Goal: Find contact information: Find contact information

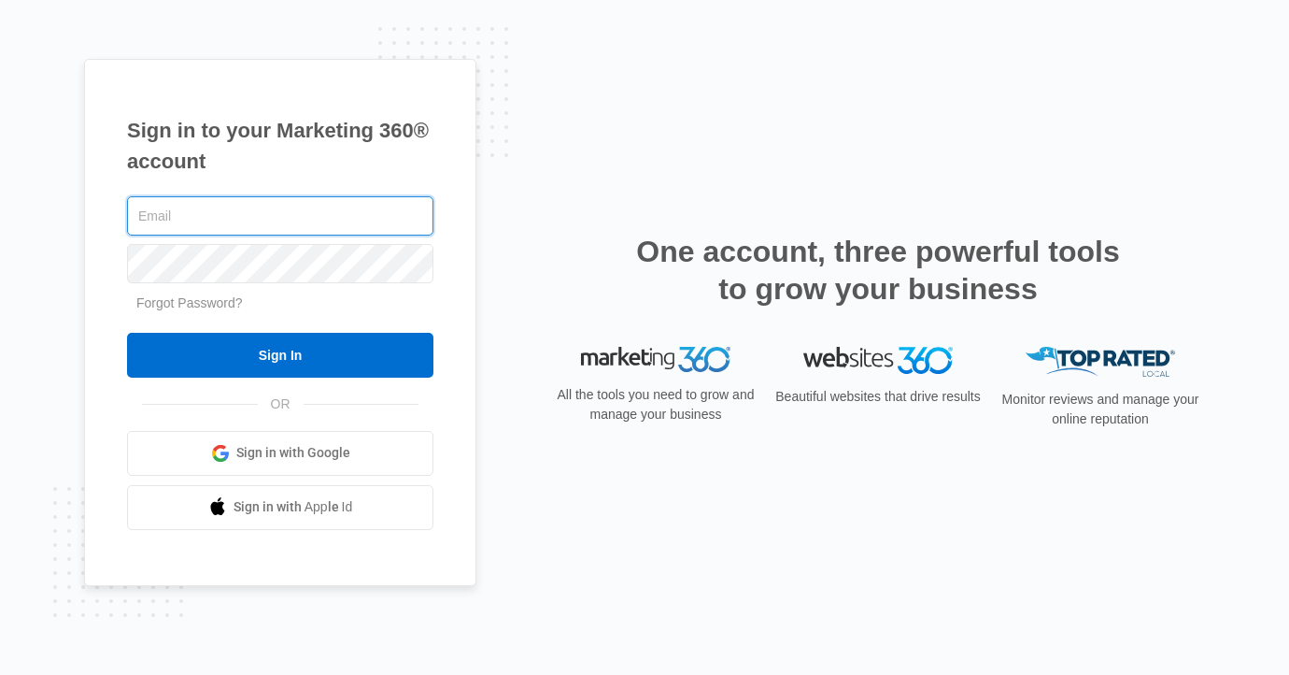
click at [0, 674] on com-1password-button at bounding box center [0, 675] width 0 height 0
type input "[PERSON_NAME][EMAIL_ADDRESS][DOMAIN_NAME]"
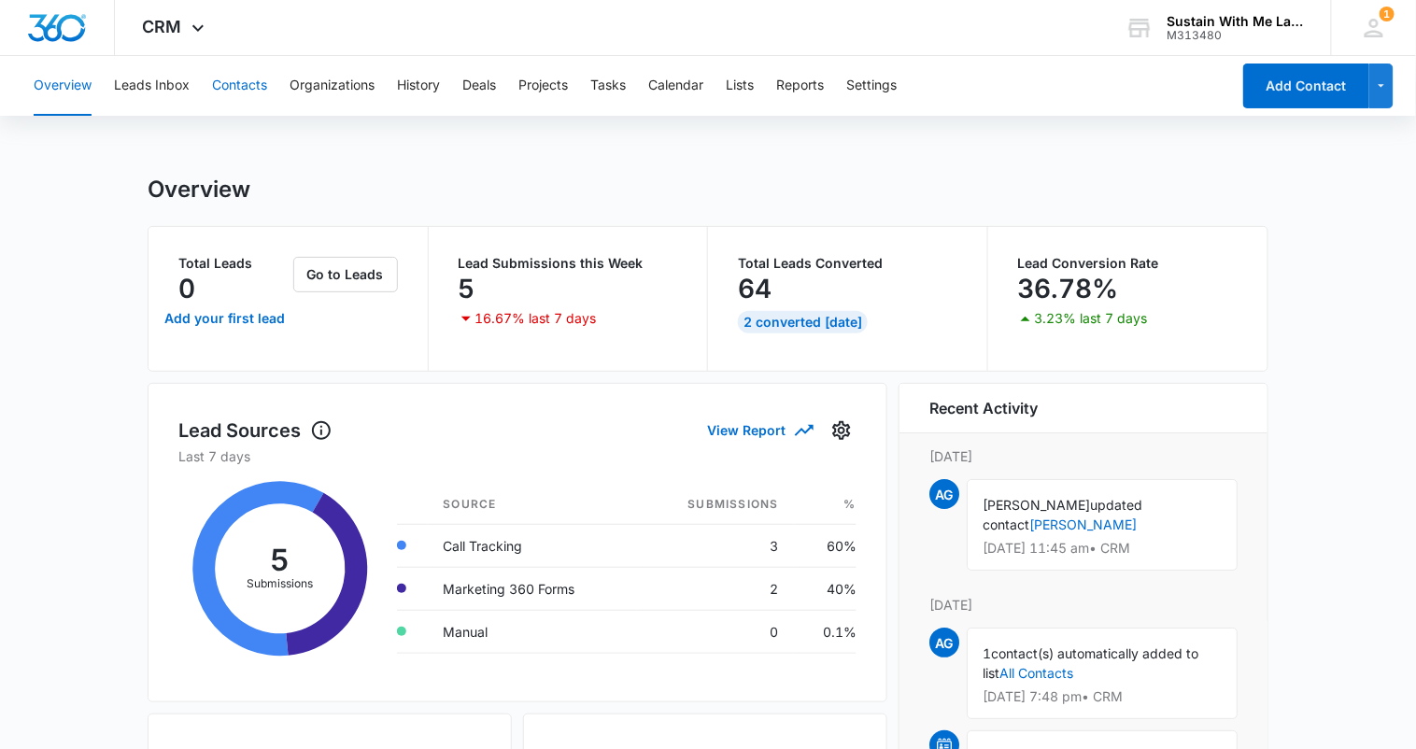
click at [238, 93] on button "Contacts" at bounding box center [239, 86] width 55 height 60
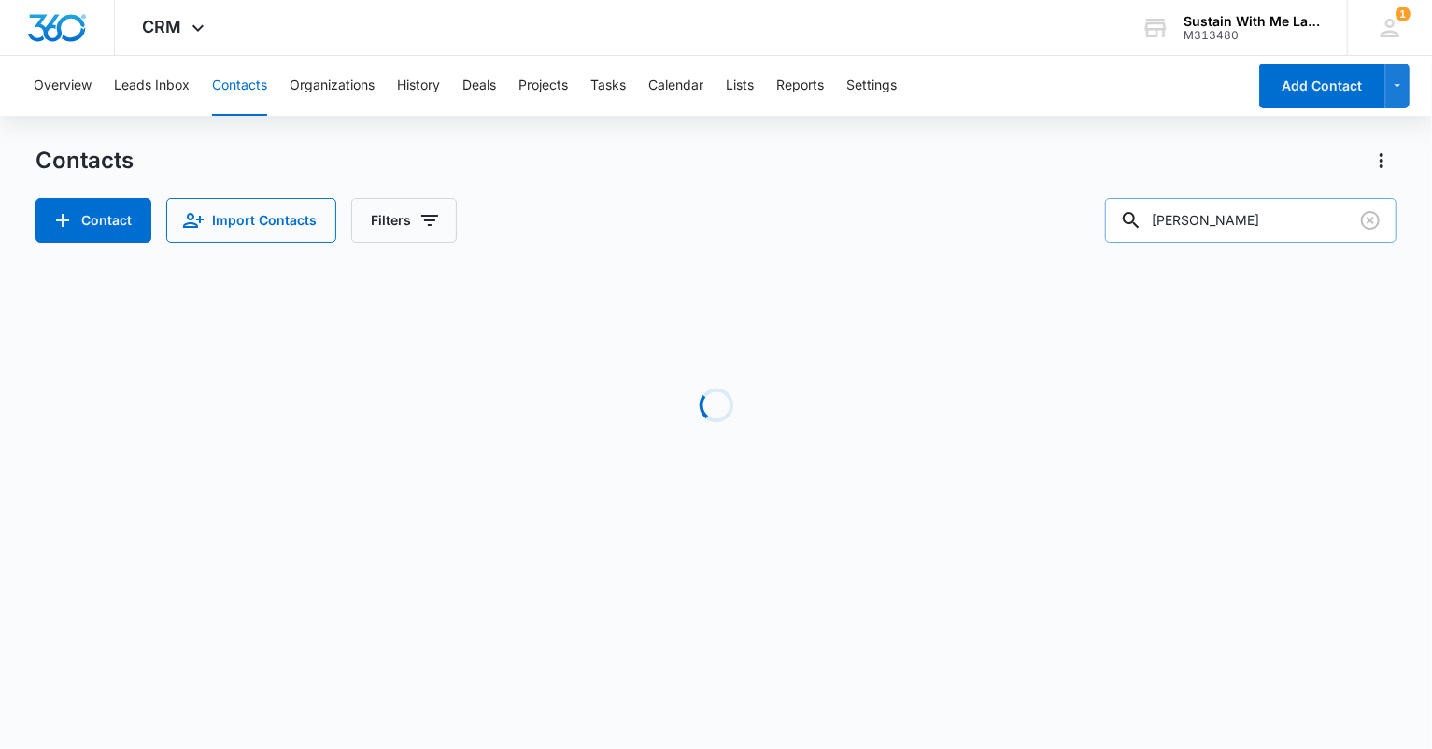
click at [1286, 225] on input "rucker" at bounding box center [1250, 220] width 291 height 45
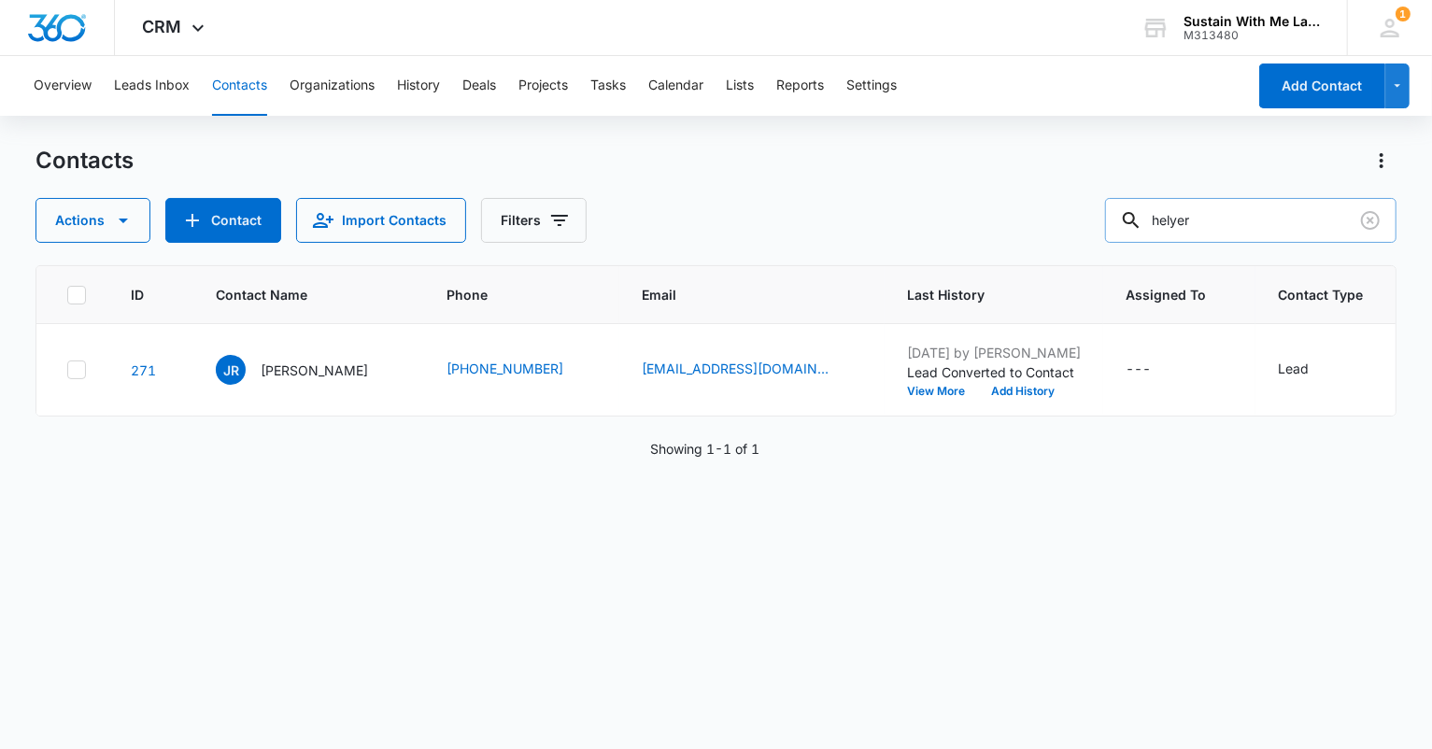
type input "helyer"
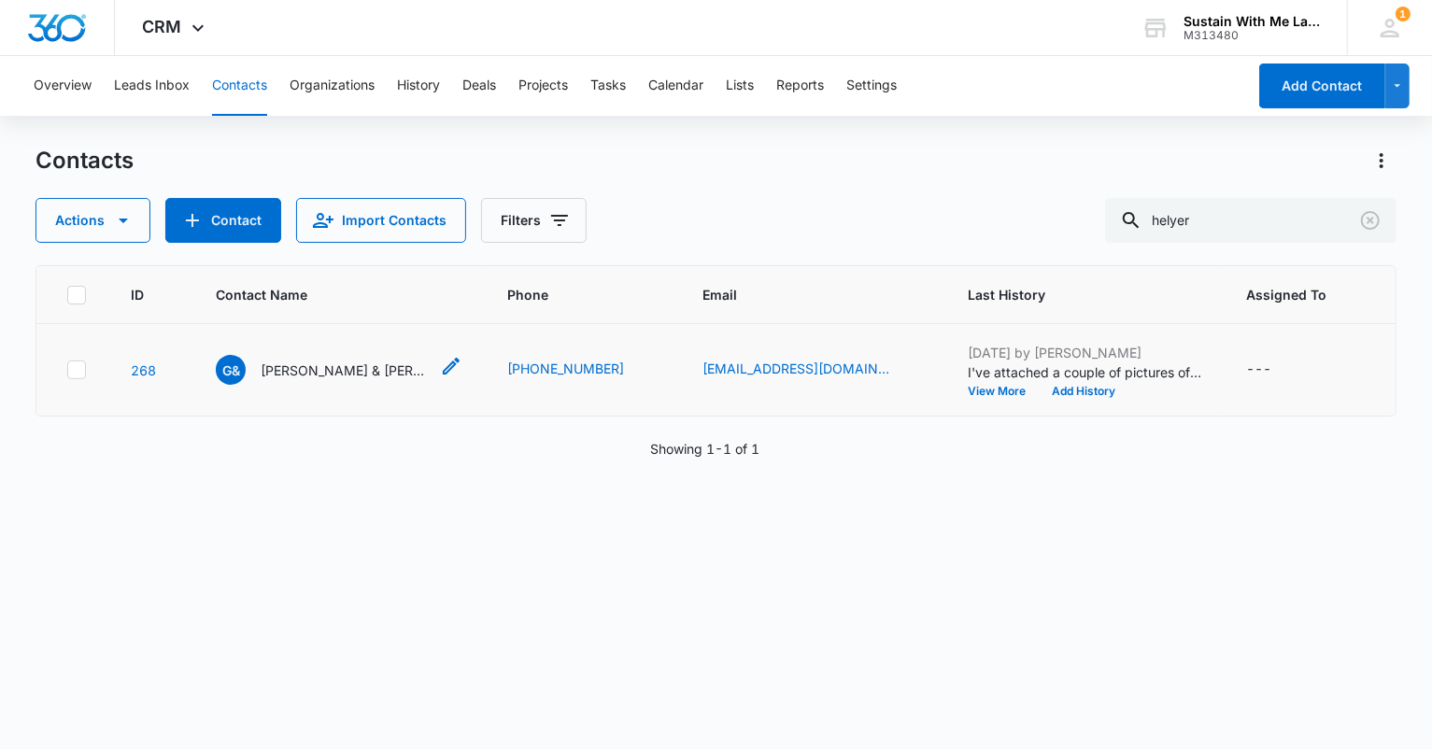
click at [352, 380] on p "Greg & Patricia Helyer" at bounding box center [345, 371] width 168 height 20
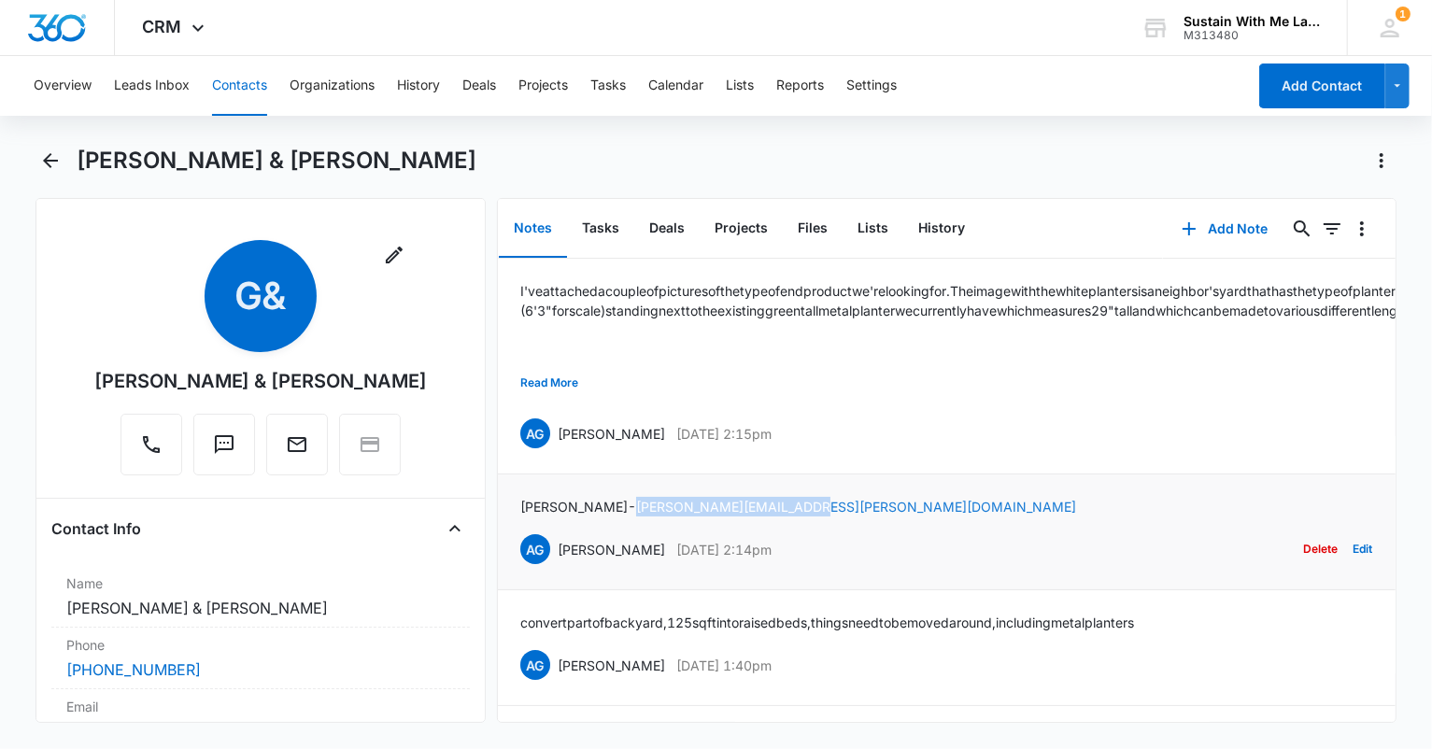
drag, startPoint x: 748, startPoint y: 497, endPoint x: 568, endPoint y: 499, distance: 180.3
click at [568, 499] on div "Greg - gregory.helyer@gmail.com AG Amelia Greenland Oct 1, 2025 at 2:14pm Delet…" at bounding box center [946, 532] width 853 height 70
copy link "gregory.helyer@gmail.com"
click at [241, 92] on button "Contacts" at bounding box center [239, 86] width 55 height 60
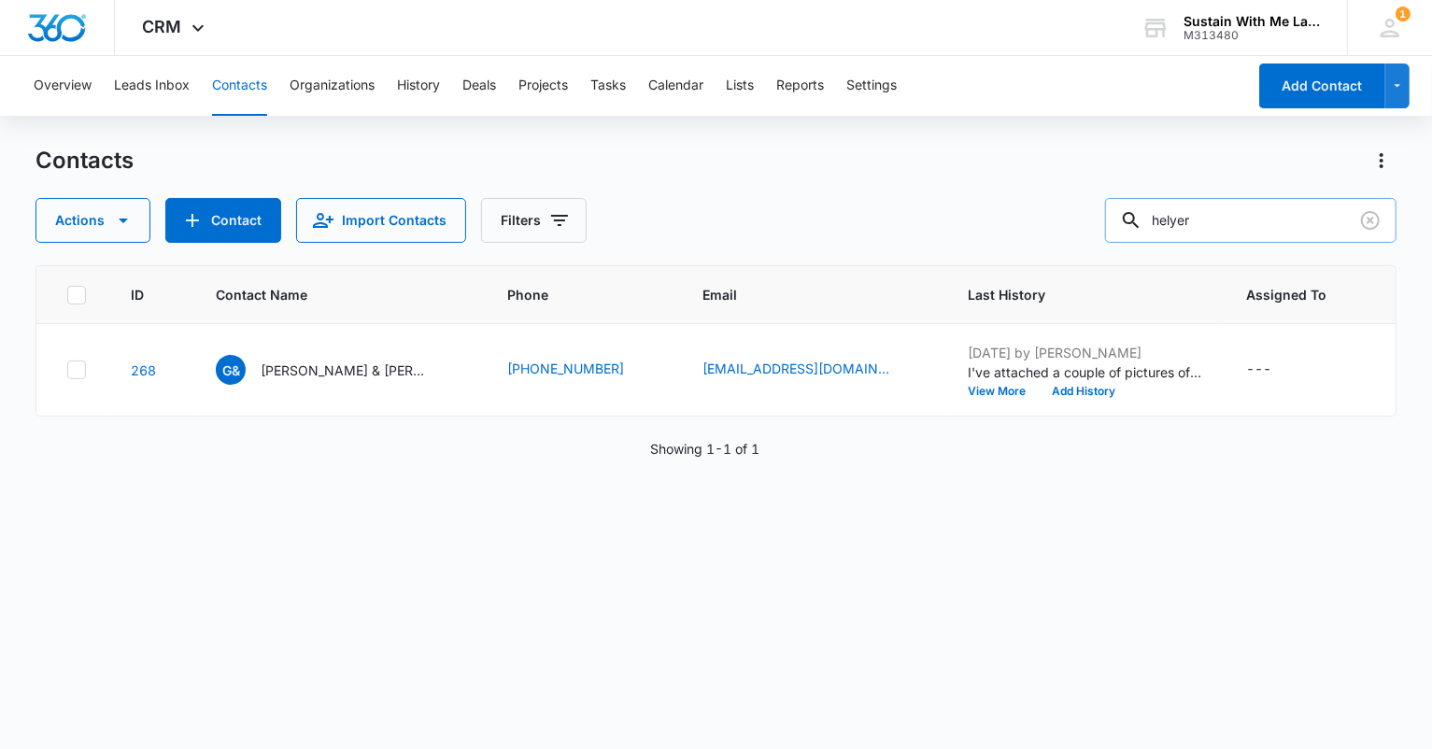
click at [1308, 225] on input "helyer" at bounding box center [1250, 220] width 291 height 45
type input "randy"
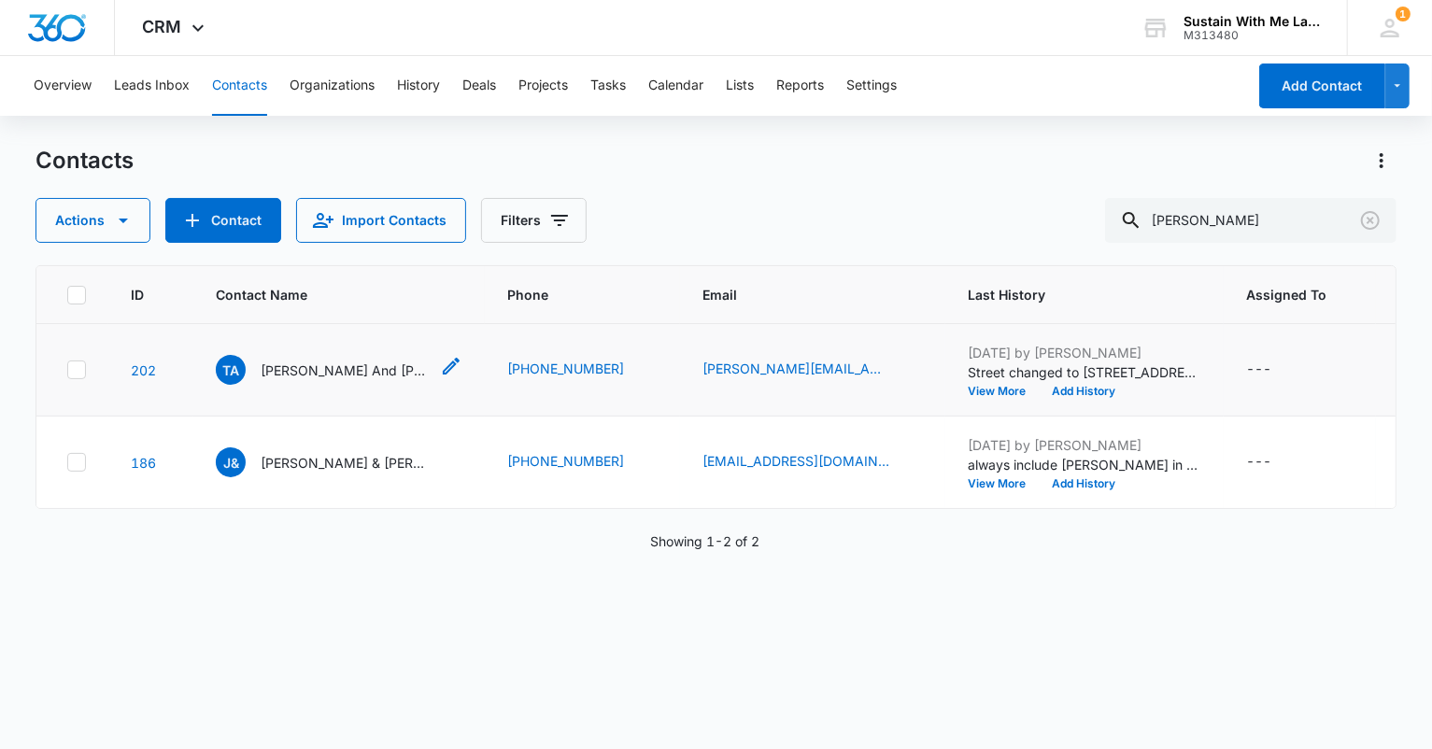
click at [378, 374] on p "Tracy And Randy Seifert" at bounding box center [345, 371] width 168 height 20
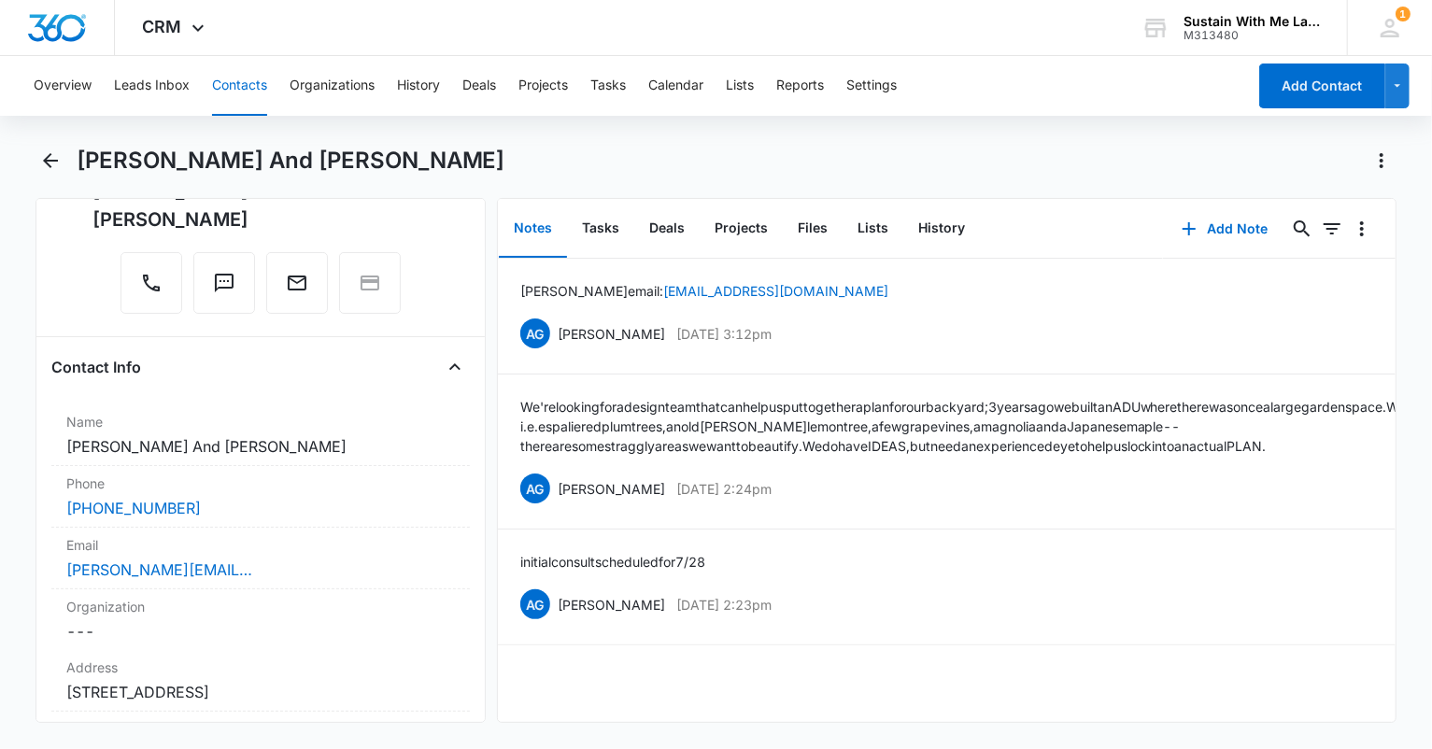
scroll to position [245, 0]
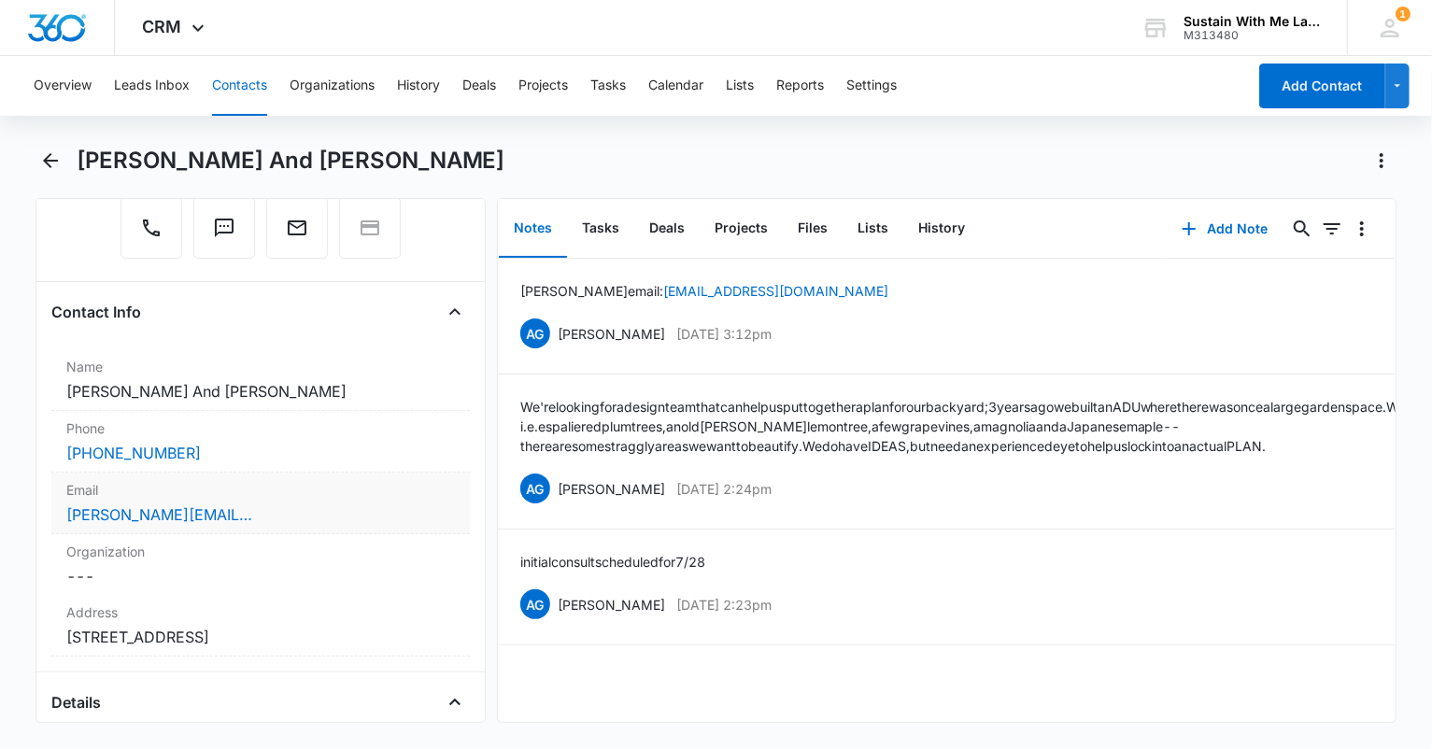
click at [262, 504] on div "tracyann@tracyphillipsart.com" at bounding box center [260, 515] width 388 height 22
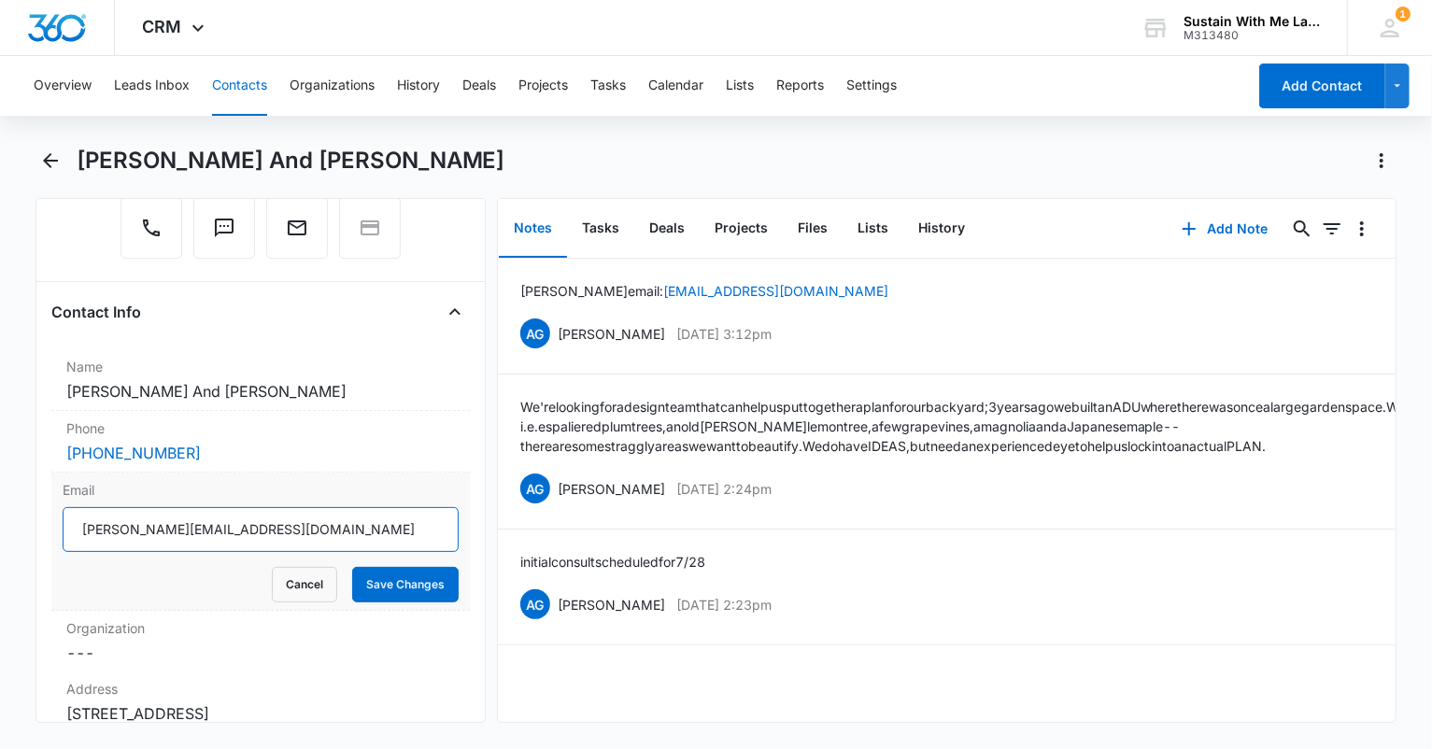
click at [289, 507] on input "tracyann@tracyphillipsart.com" at bounding box center [260, 529] width 395 height 45
